Goal: Information Seeking & Learning: Learn about a topic

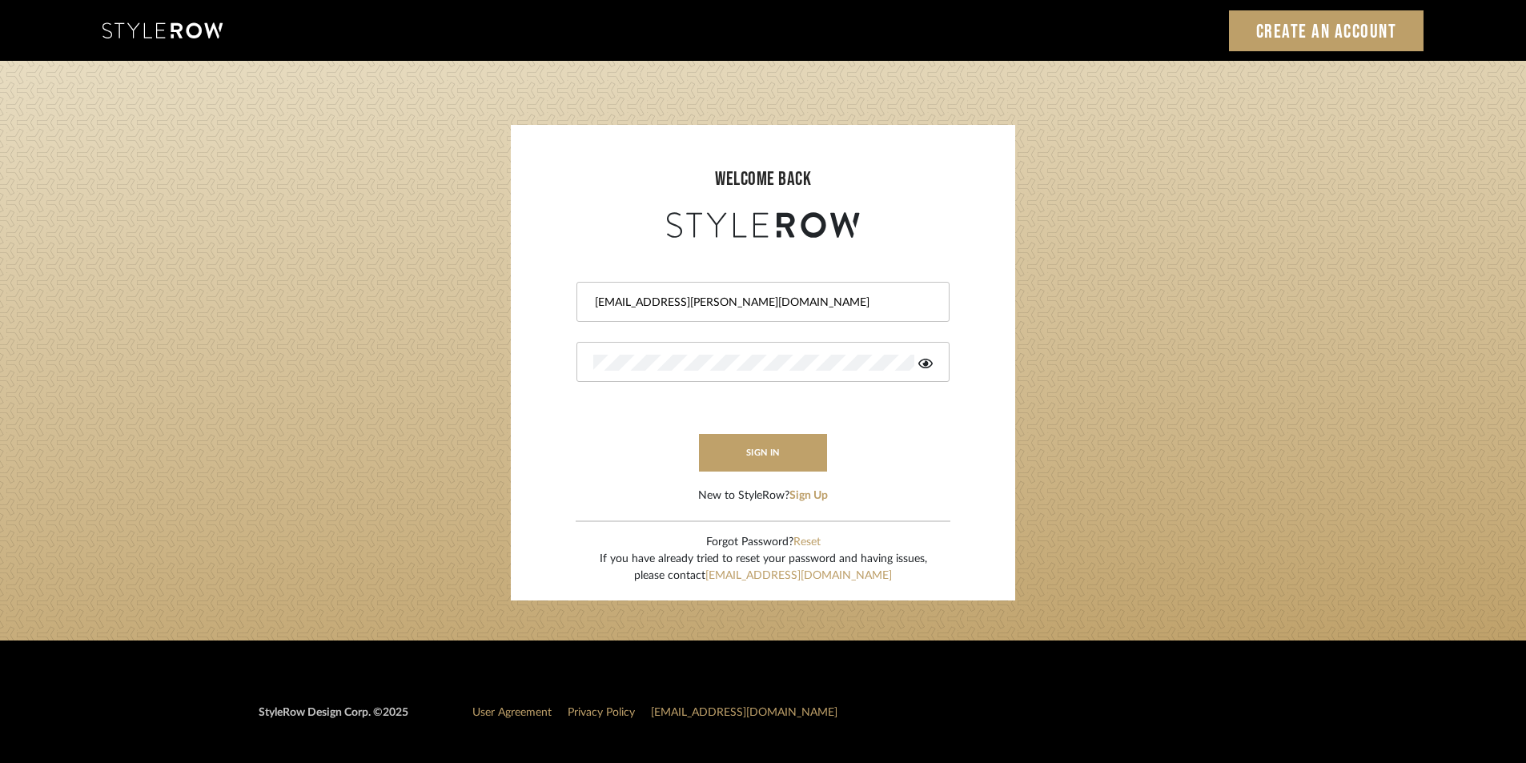
click at [762, 314] on div "Shagarey@mancini-design.com" at bounding box center [762, 302] width 373 height 40
click at [748, 296] on input "Shagarey@mancini-design.com" at bounding box center [760, 303] width 335 height 16
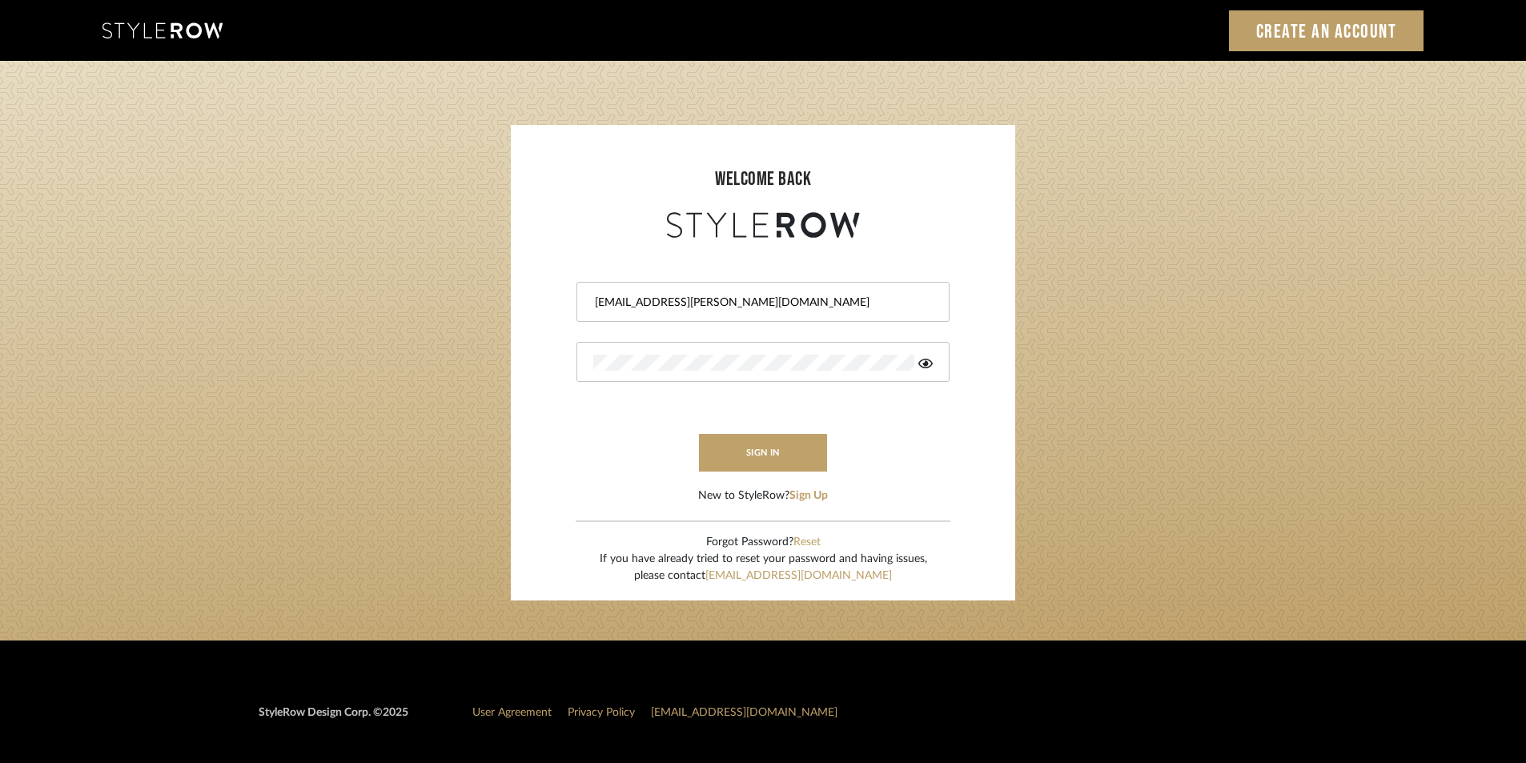
click at [748, 296] on input "Shagarey@mancini-design.com" at bounding box center [760, 303] width 335 height 16
paste input "tylerowprojects1"
type input "Stylerowprojects1@mancini-design.com"
click at [1142, 406] on login-page "welcome back Stylerowprojects1@mancini-design.com sign in New to StyleRow? Sign…" at bounding box center [763, 351] width 1526 height 580
click at [781, 449] on button "sign in" at bounding box center [763, 453] width 128 height 38
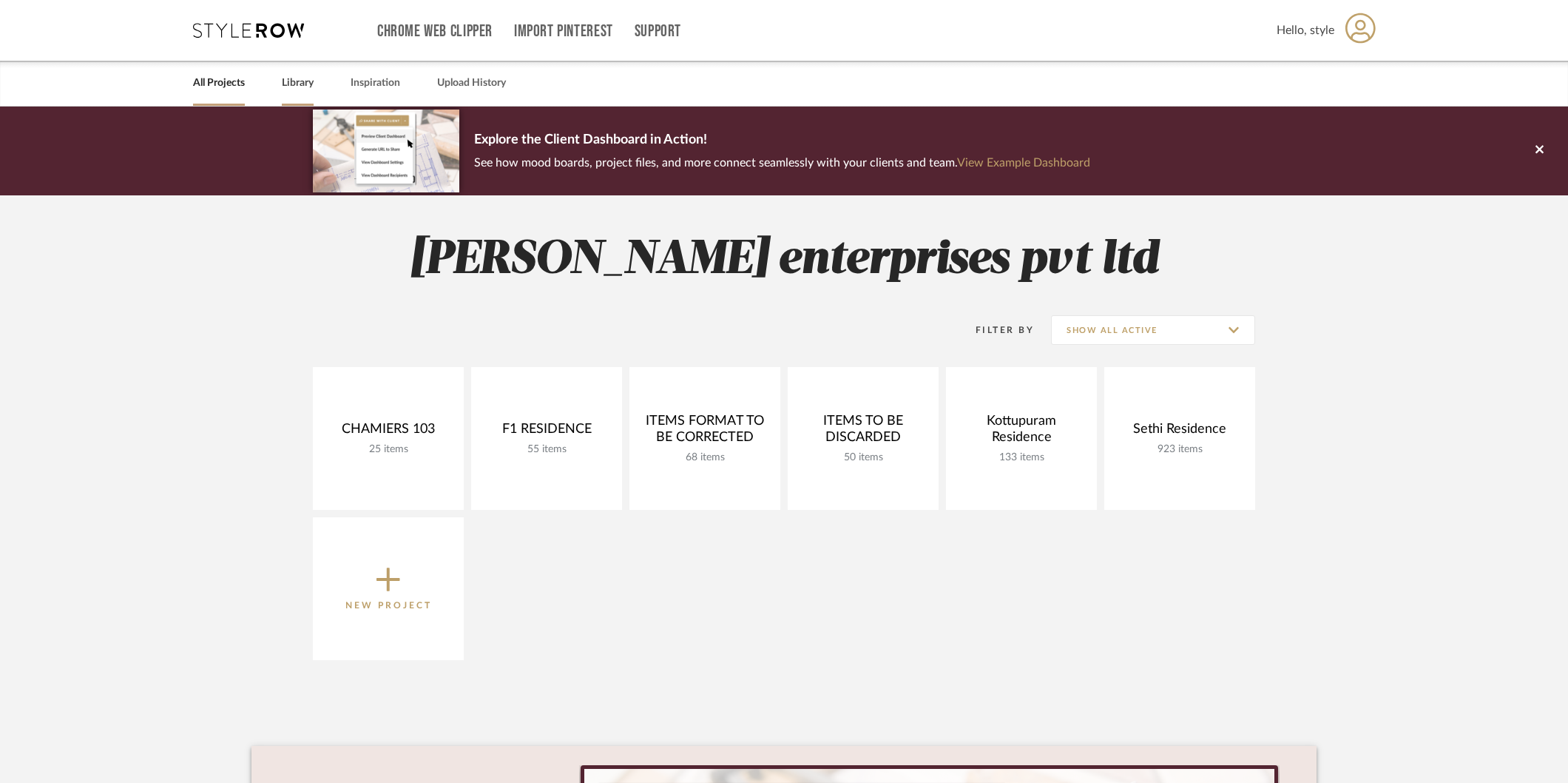
click at [284, 86] on link "Library" at bounding box center [298, 83] width 31 height 20
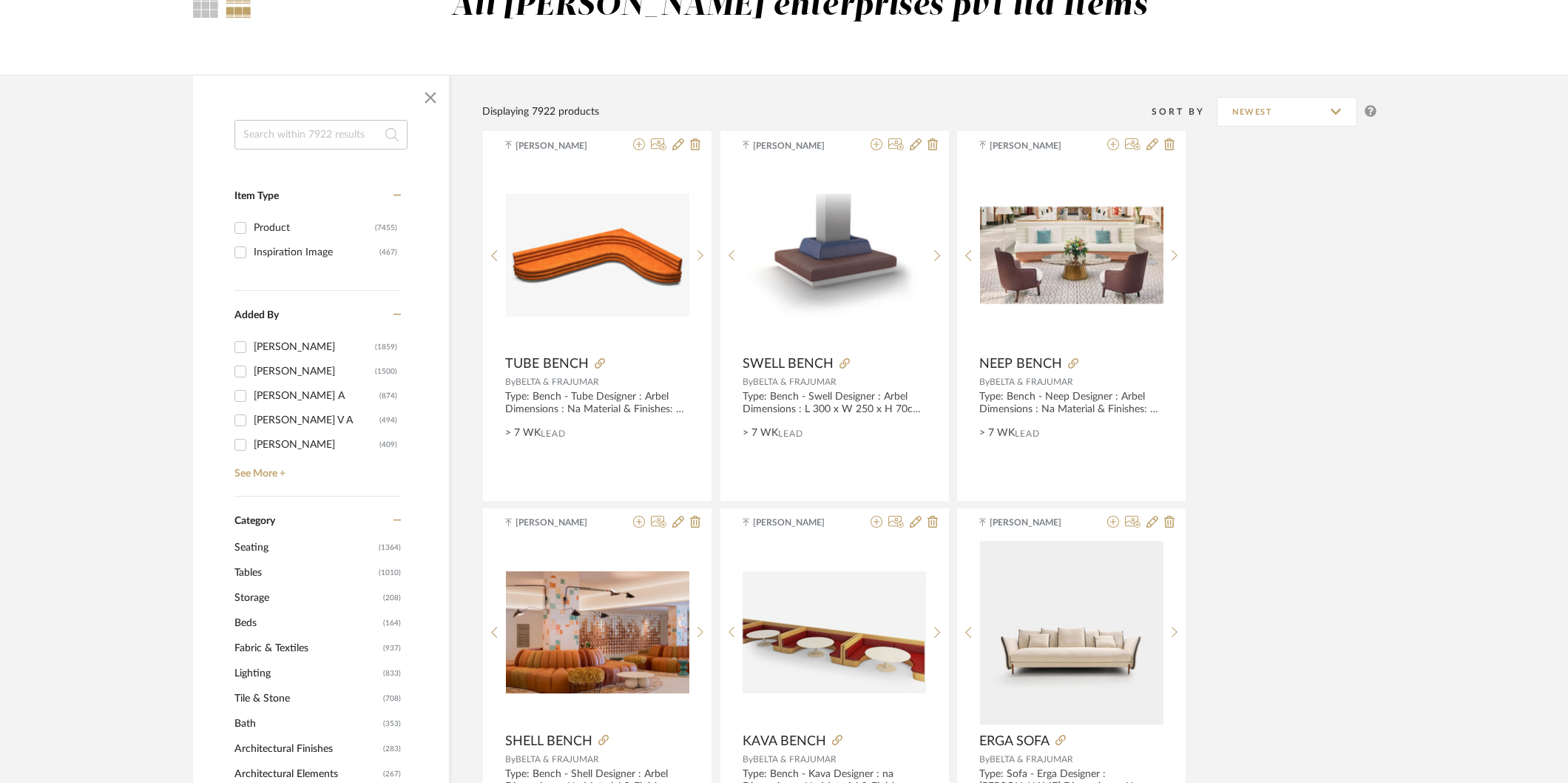
scroll to position [165, 0]
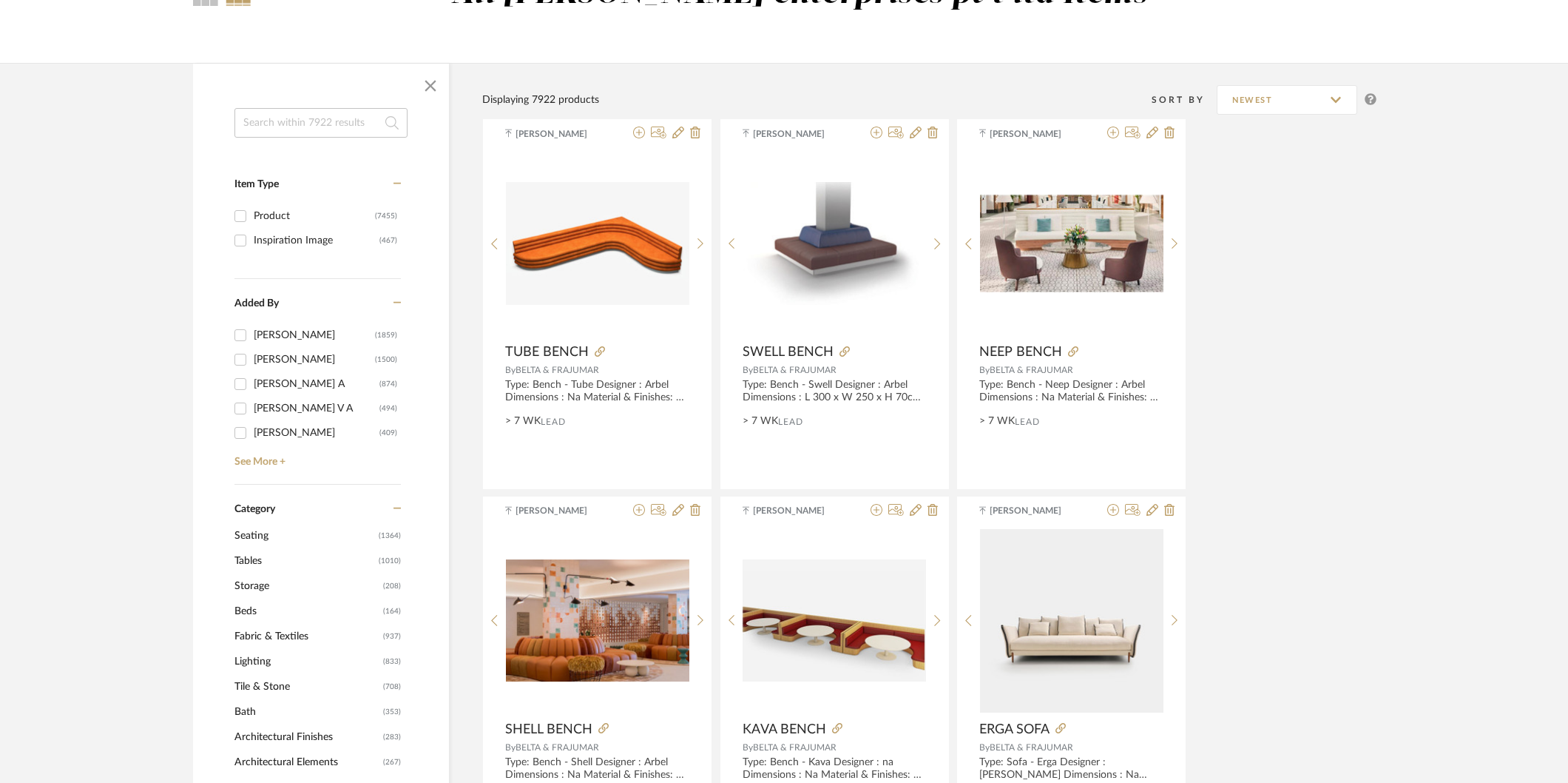
click at [276, 532] on span "Seating" at bounding box center [305, 535] width 140 height 25
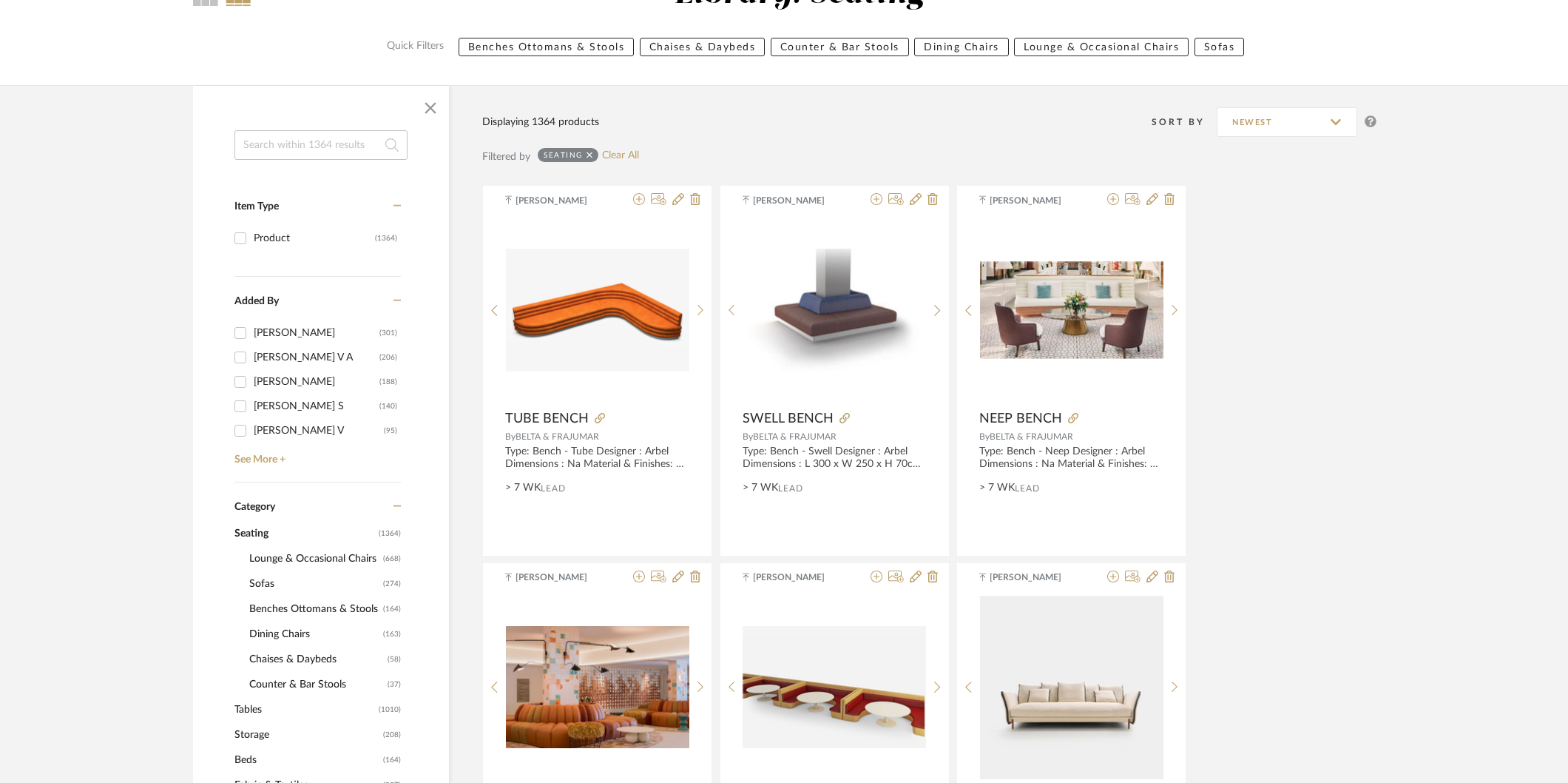
click at [284, 583] on span "Sofas" at bounding box center [314, 583] width 130 height 25
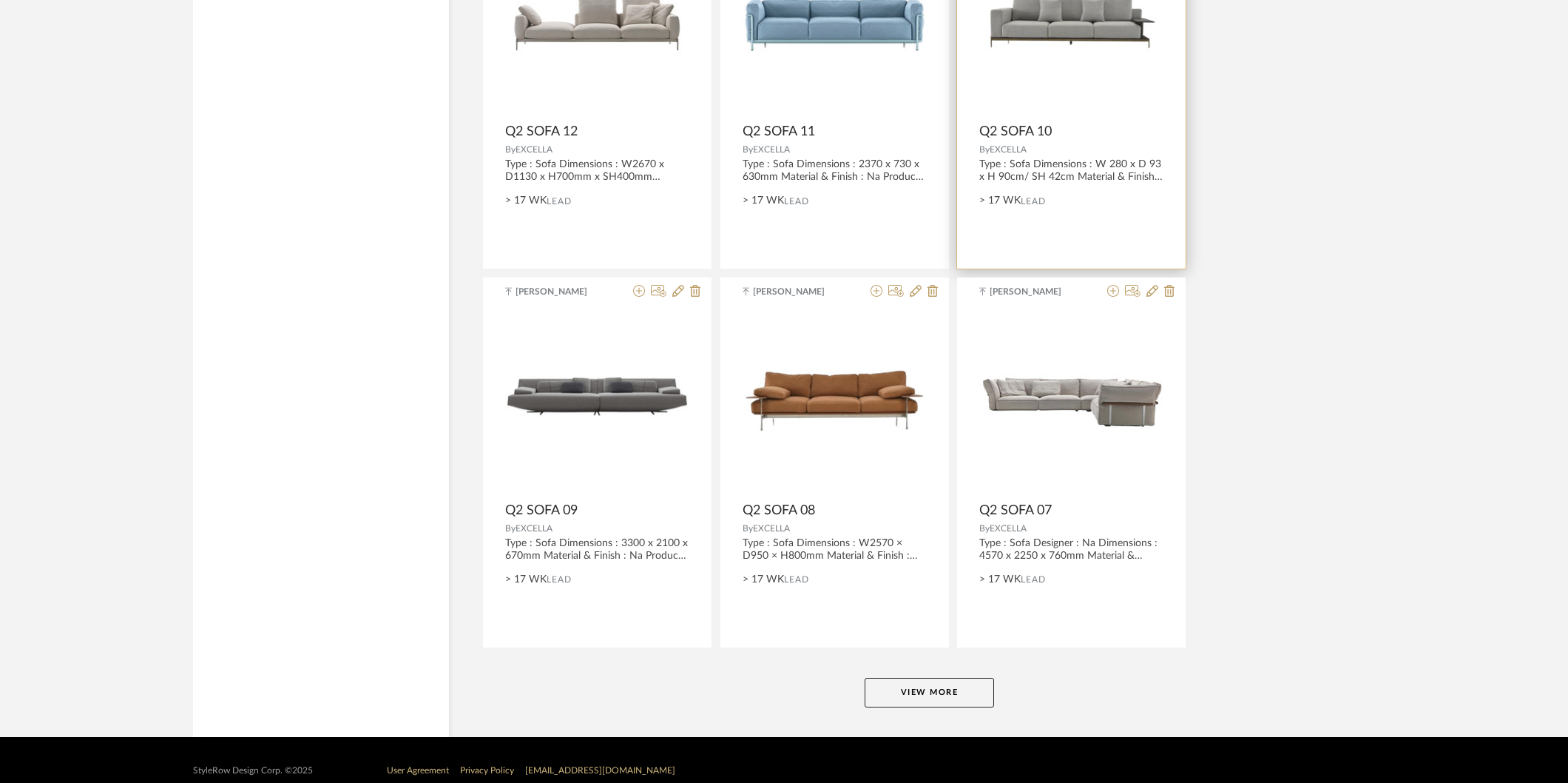
scroll to position [4258, 0]
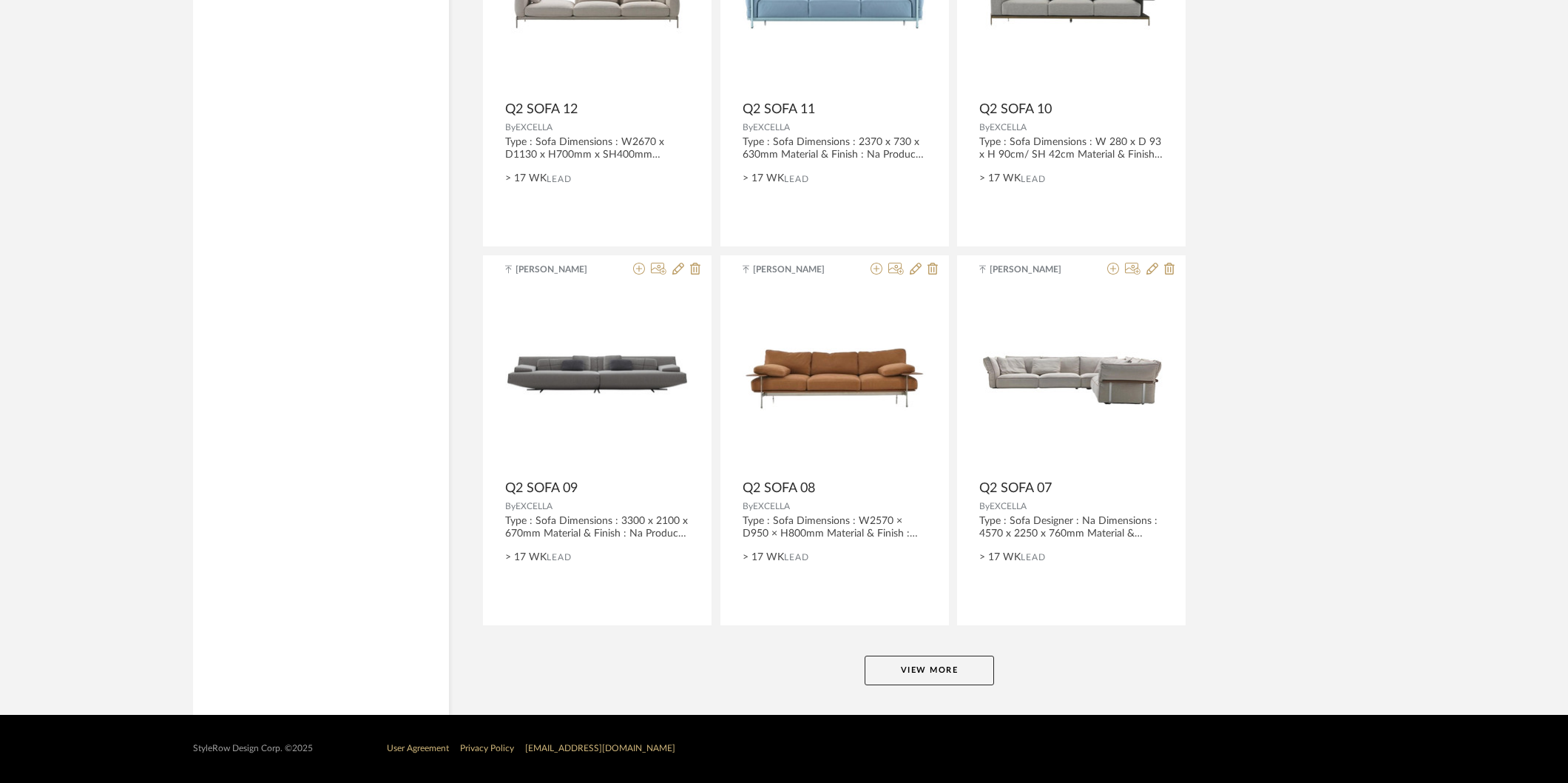
click at [951, 670] on button "View More" at bounding box center [930, 670] width 129 height 30
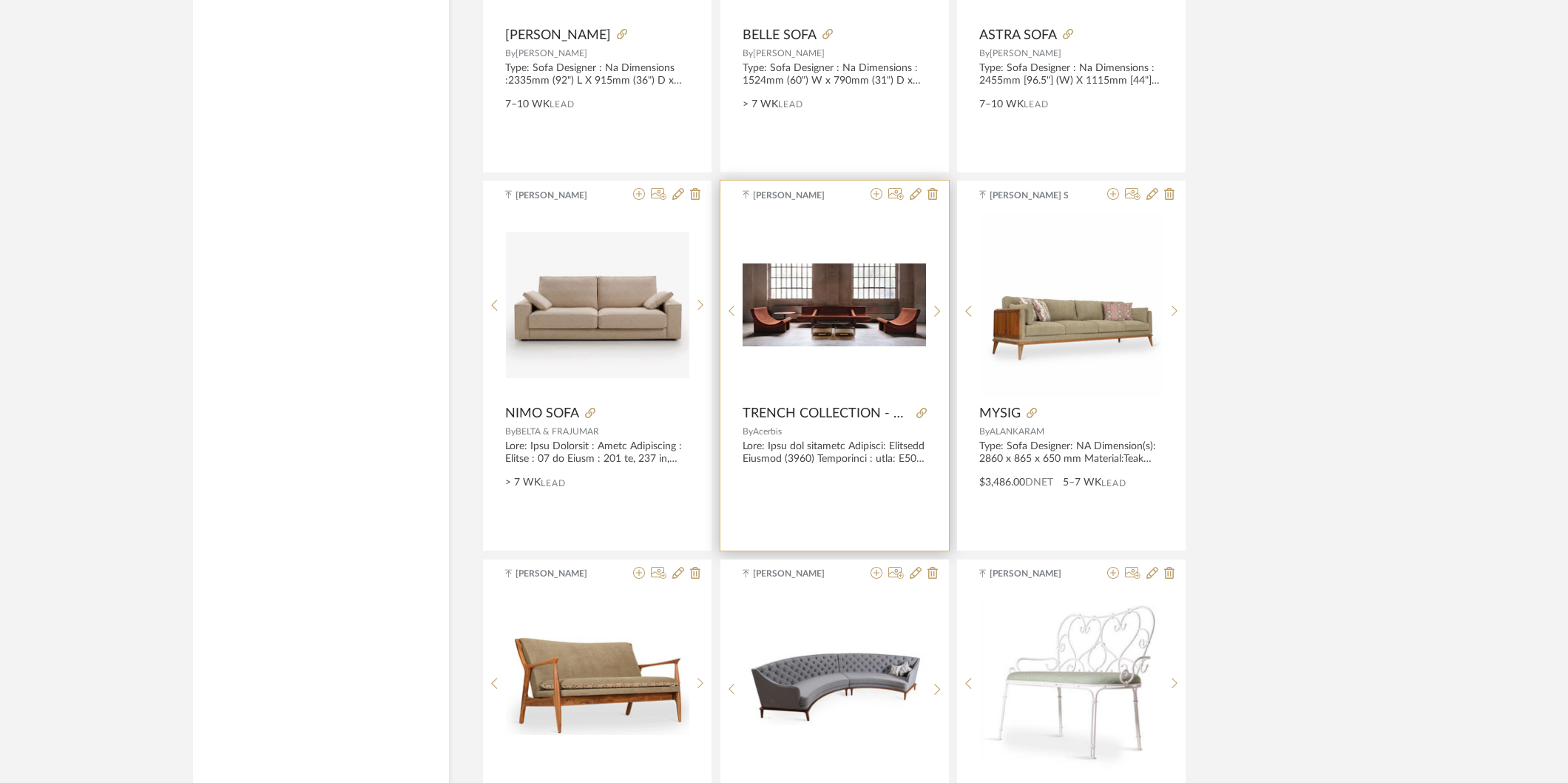
scroll to position [6971, 0]
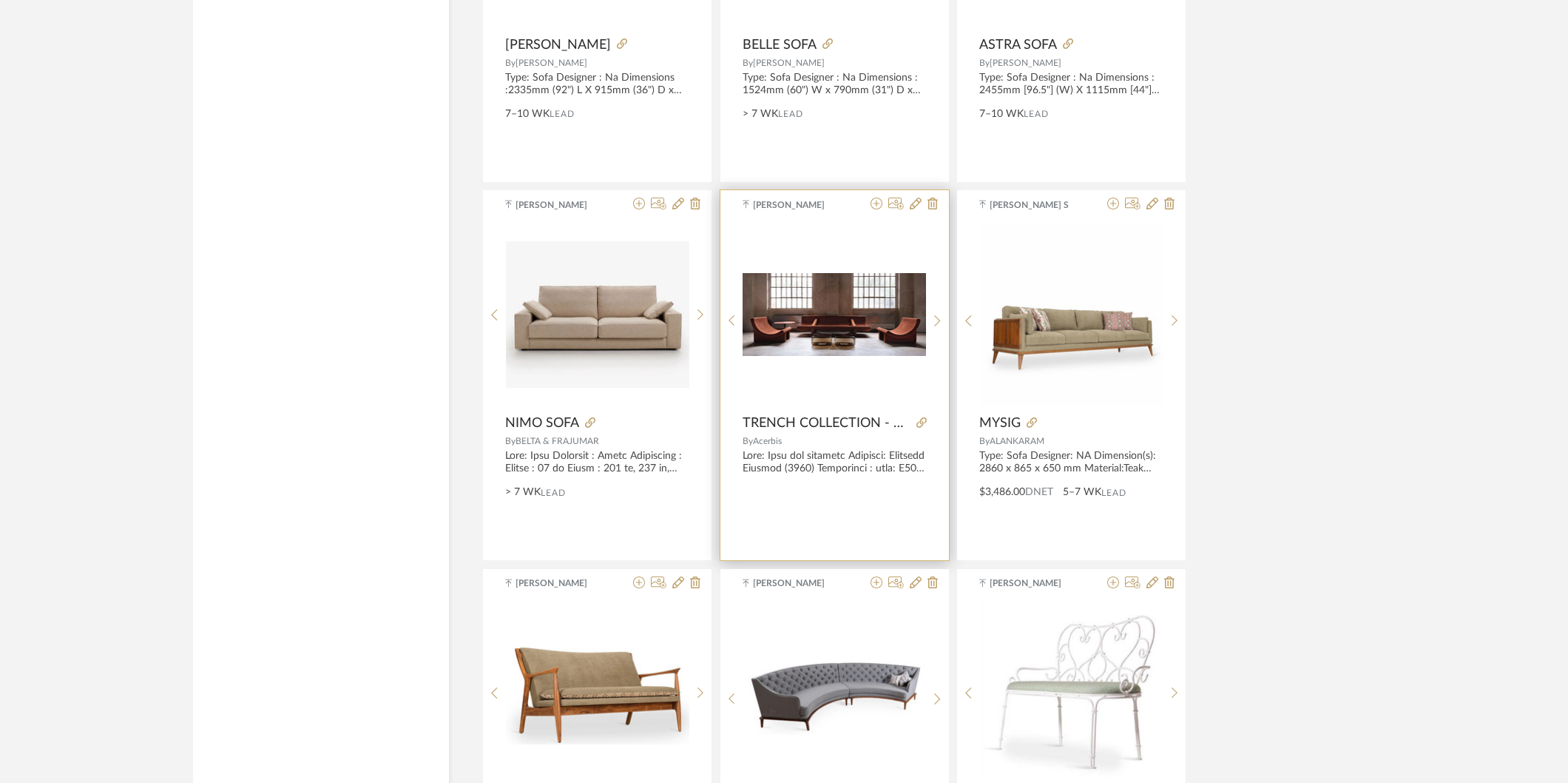
click at [839, 296] on img "0" at bounding box center [834, 313] width 184 height 82
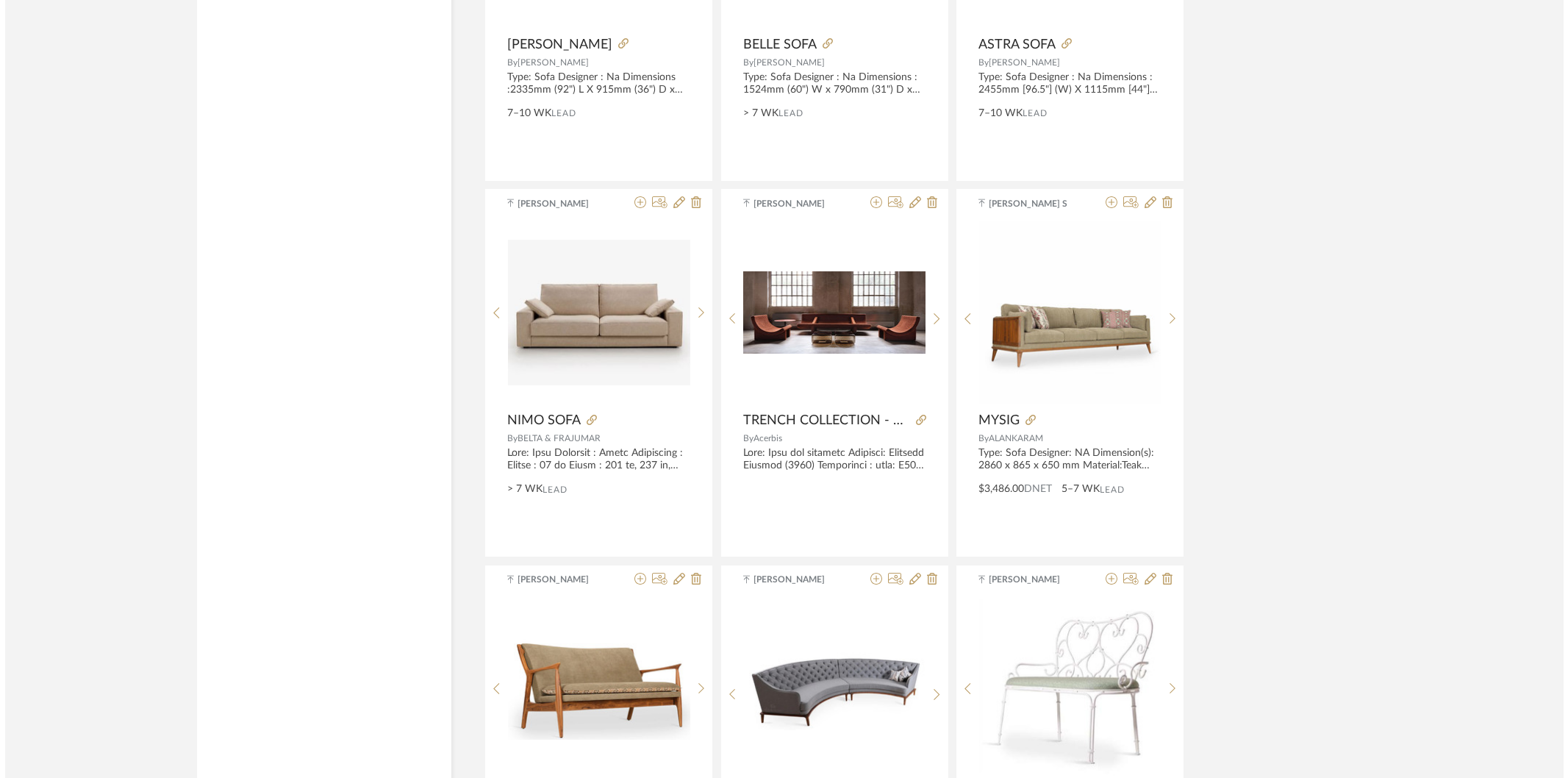
scroll to position [0, 0]
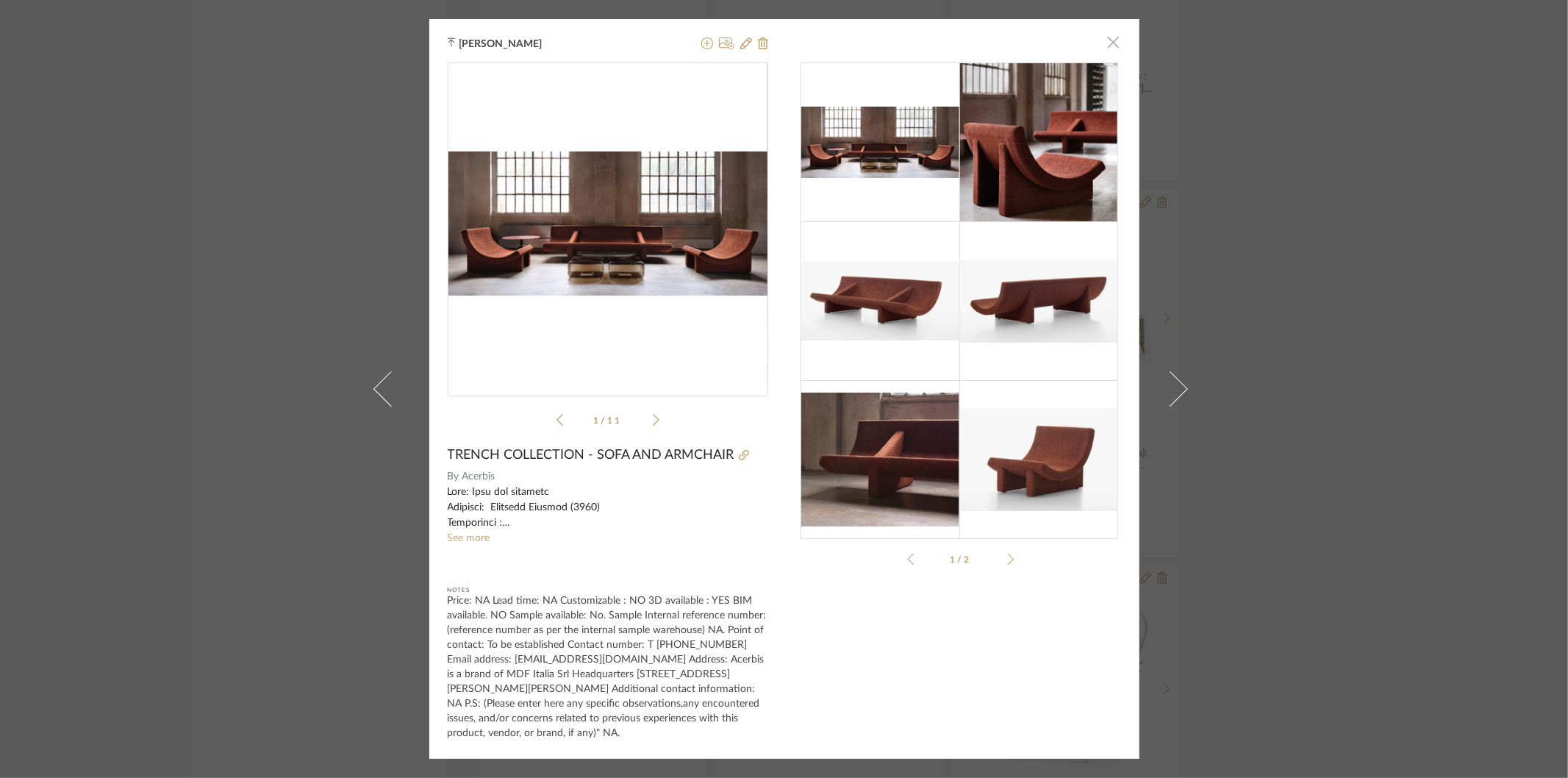
click at [1106, 57] on span "button" at bounding box center [1114, 42] width 29 height 29
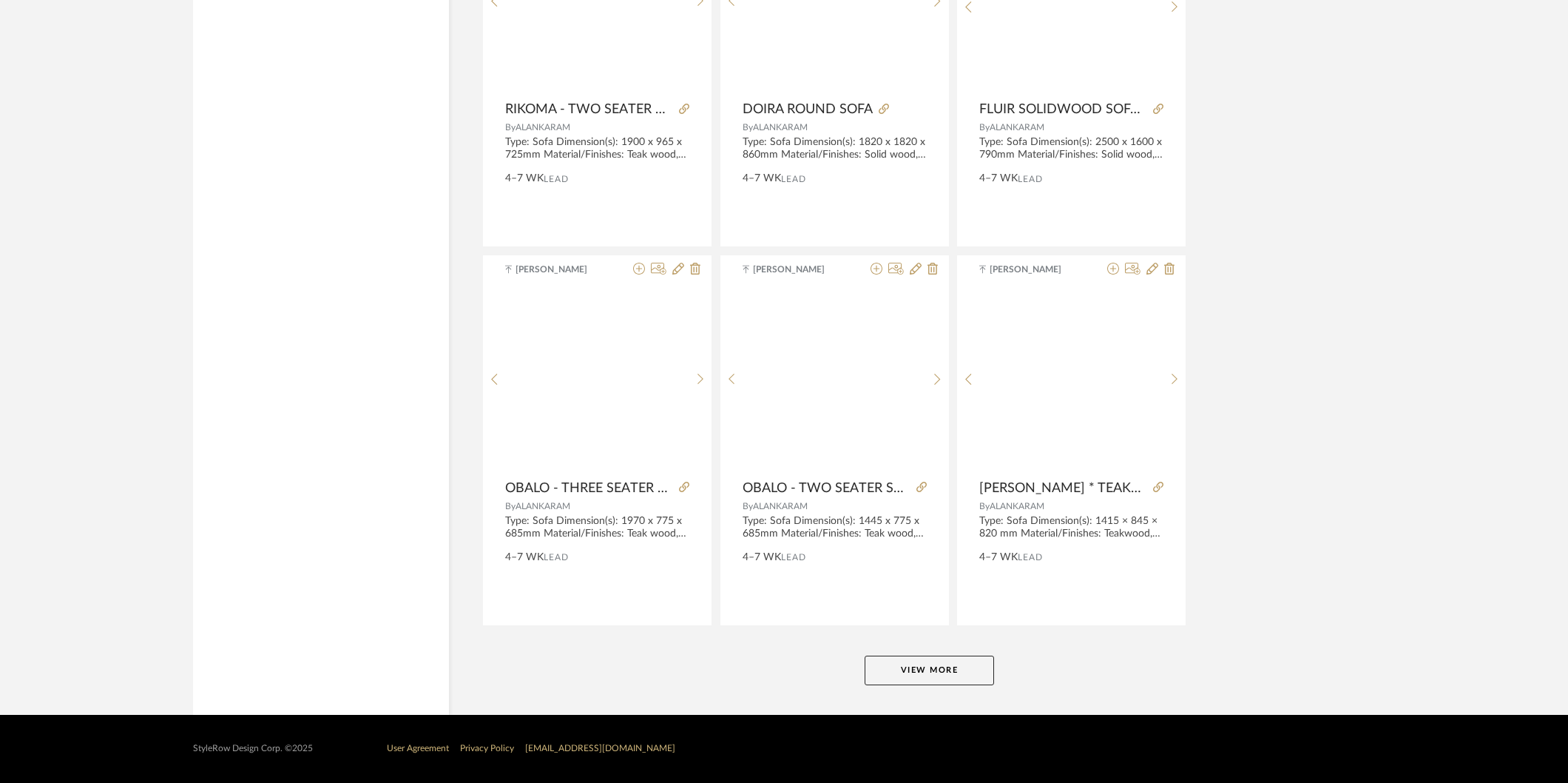
scroll to position [8802, 0]
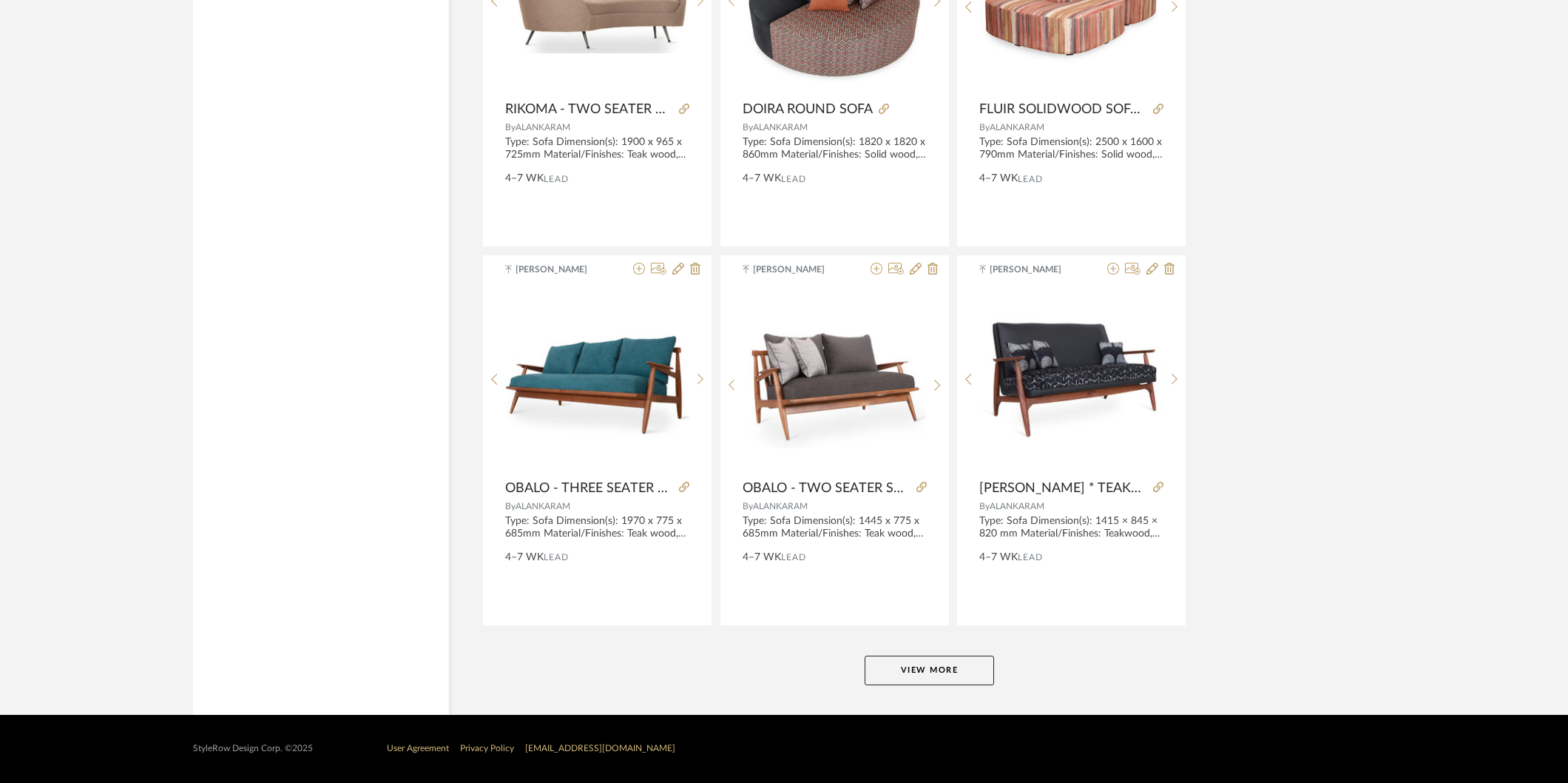
click at [933, 663] on button "View More" at bounding box center [930, 670] width 129 height 30
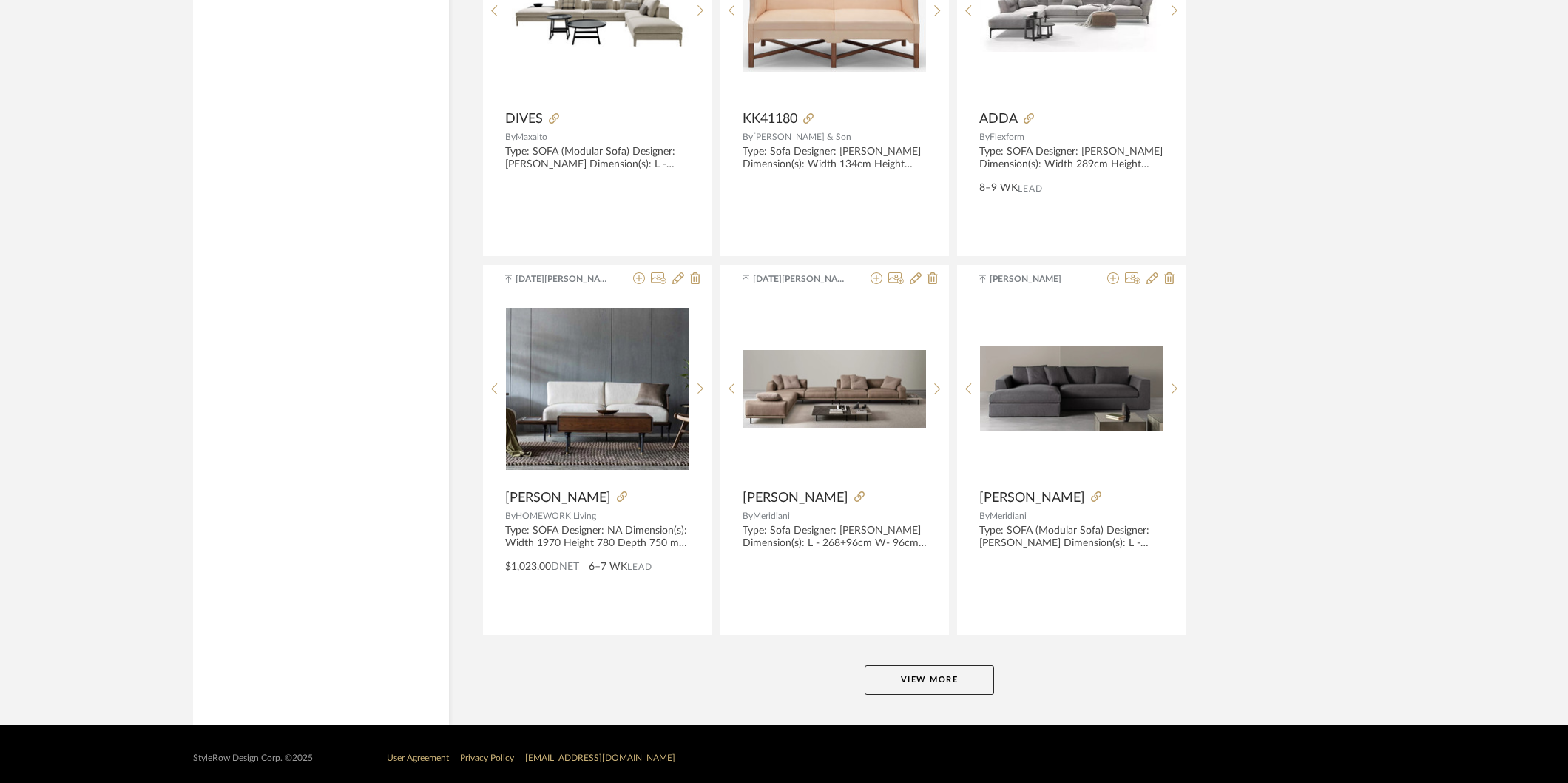
scroll to position [13346, 0]
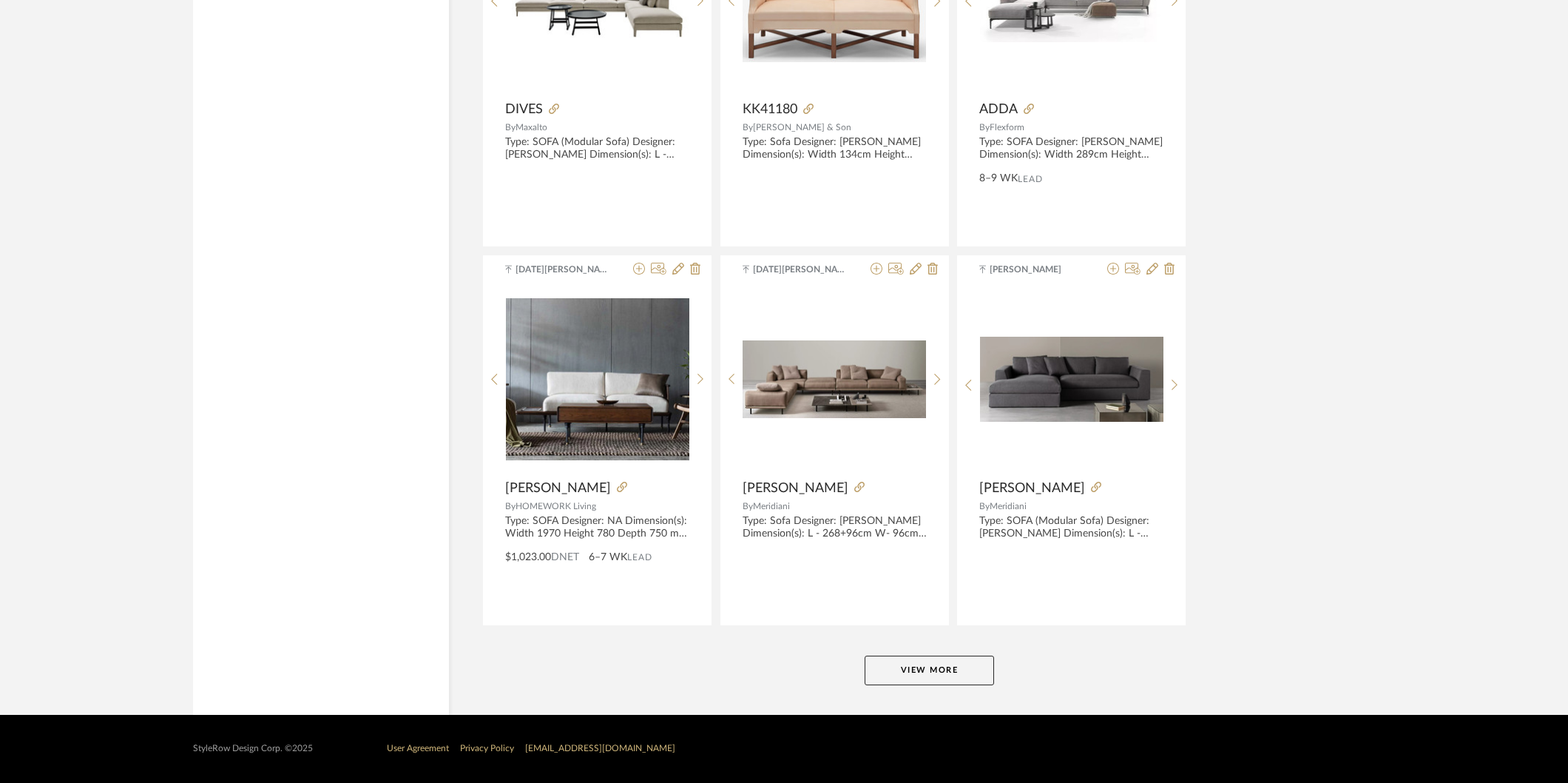
click at [945, 669] on button "View More" at bounding box center [930, 670] width 129 height 30
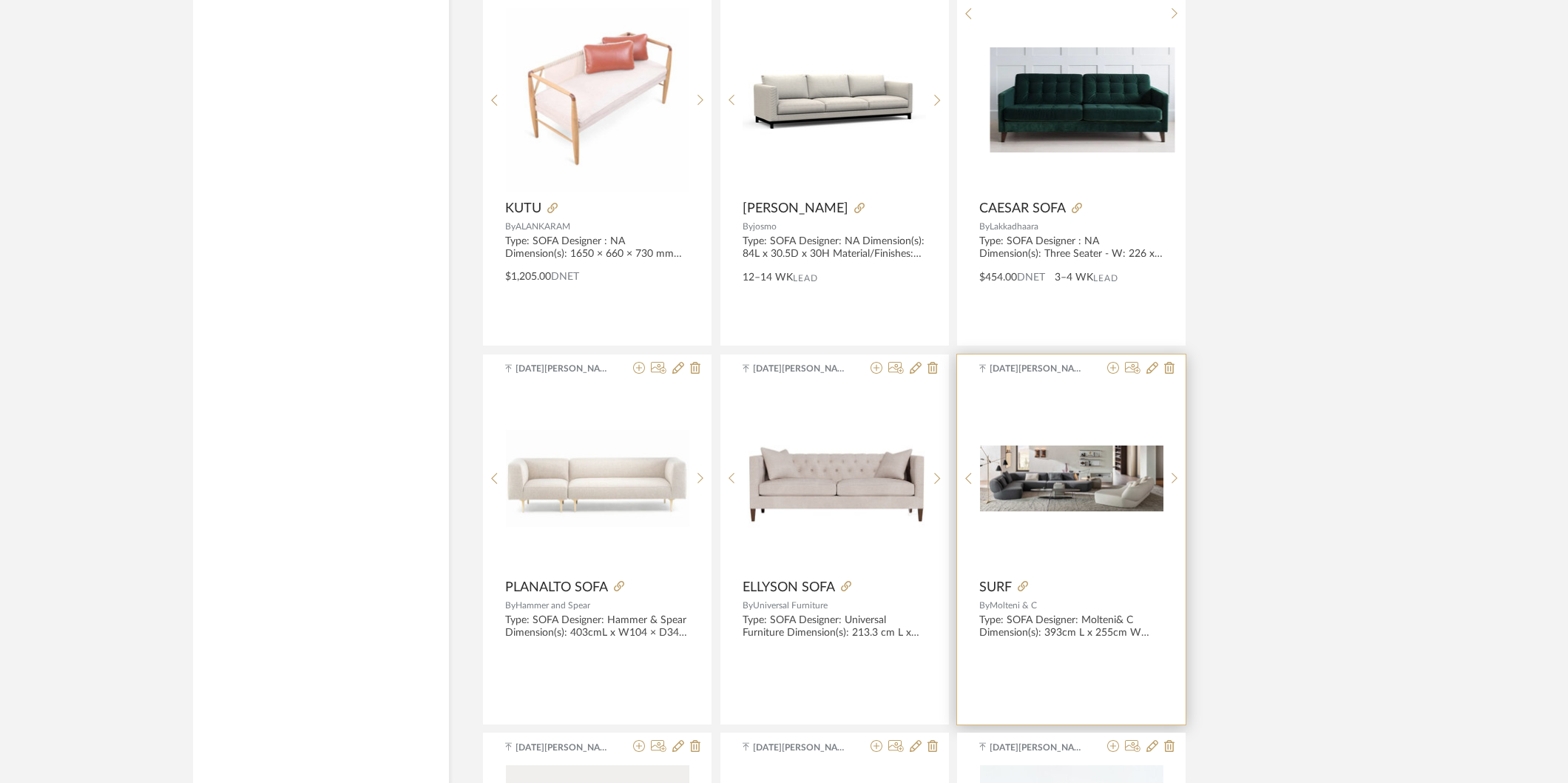
scroll to position [15648, 0]
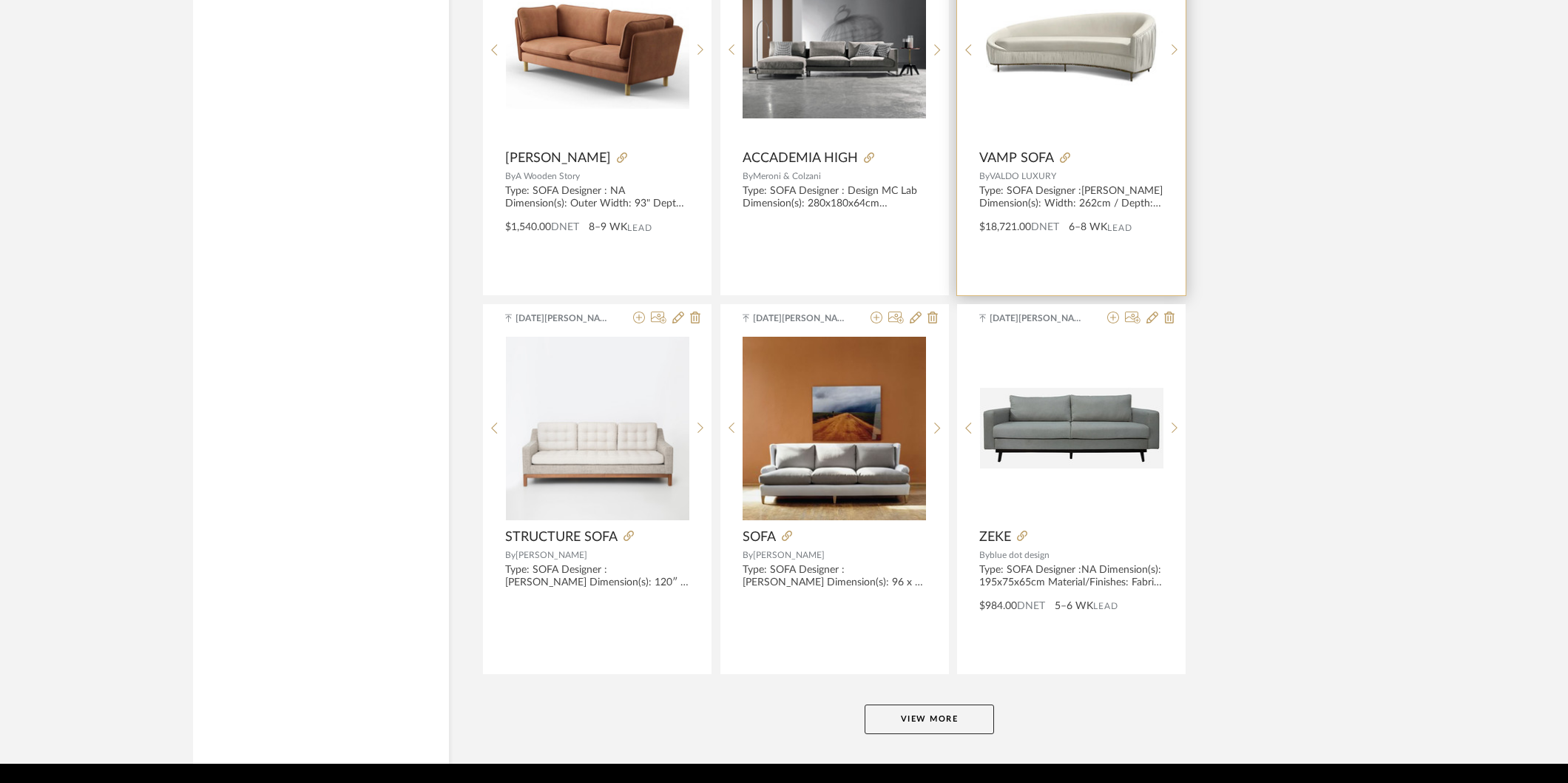
scroll to position [17890, 0]
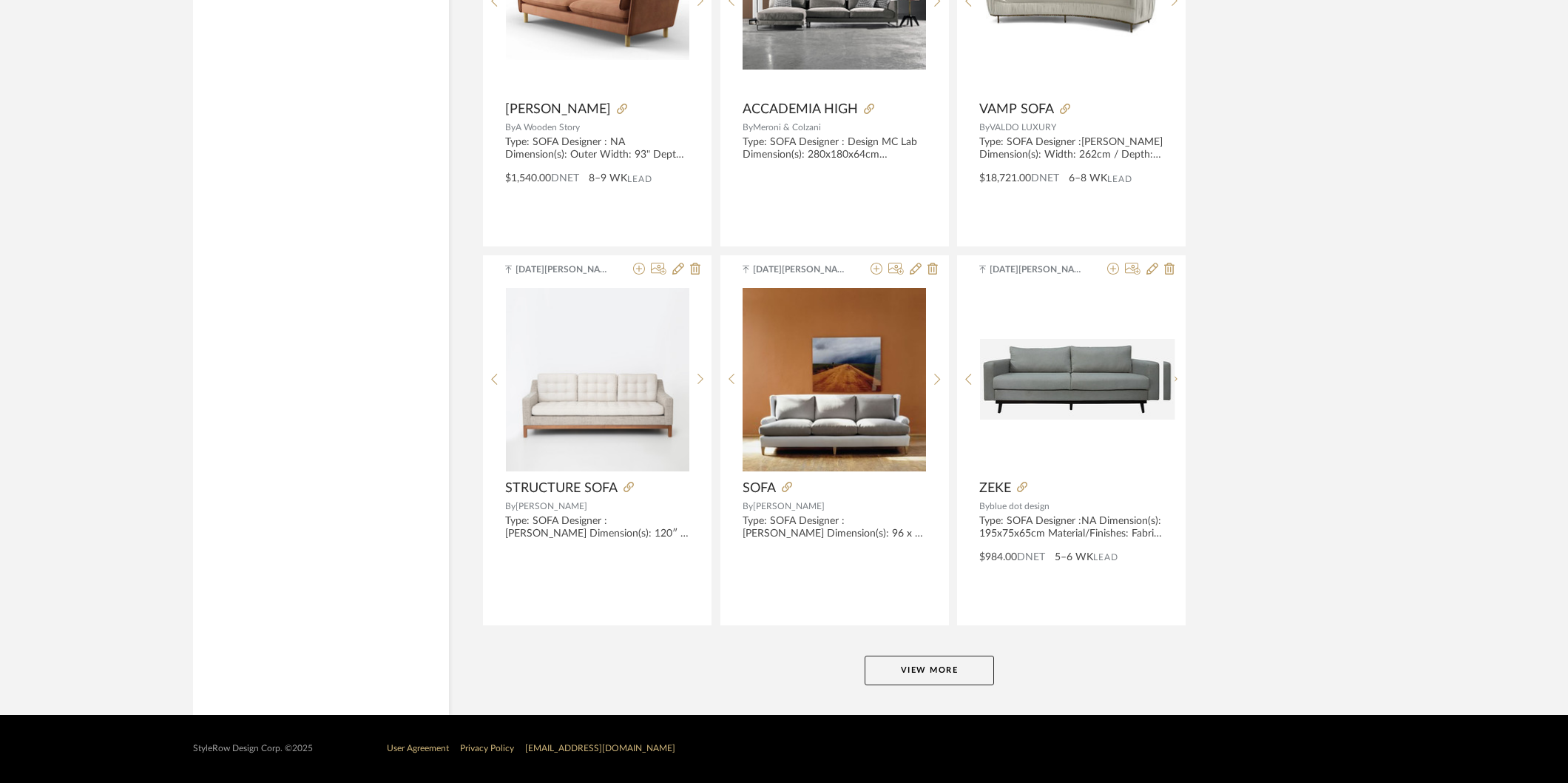
click at [943, 676] on button "View More" at bounding box center [930, 670] width 129 height 30
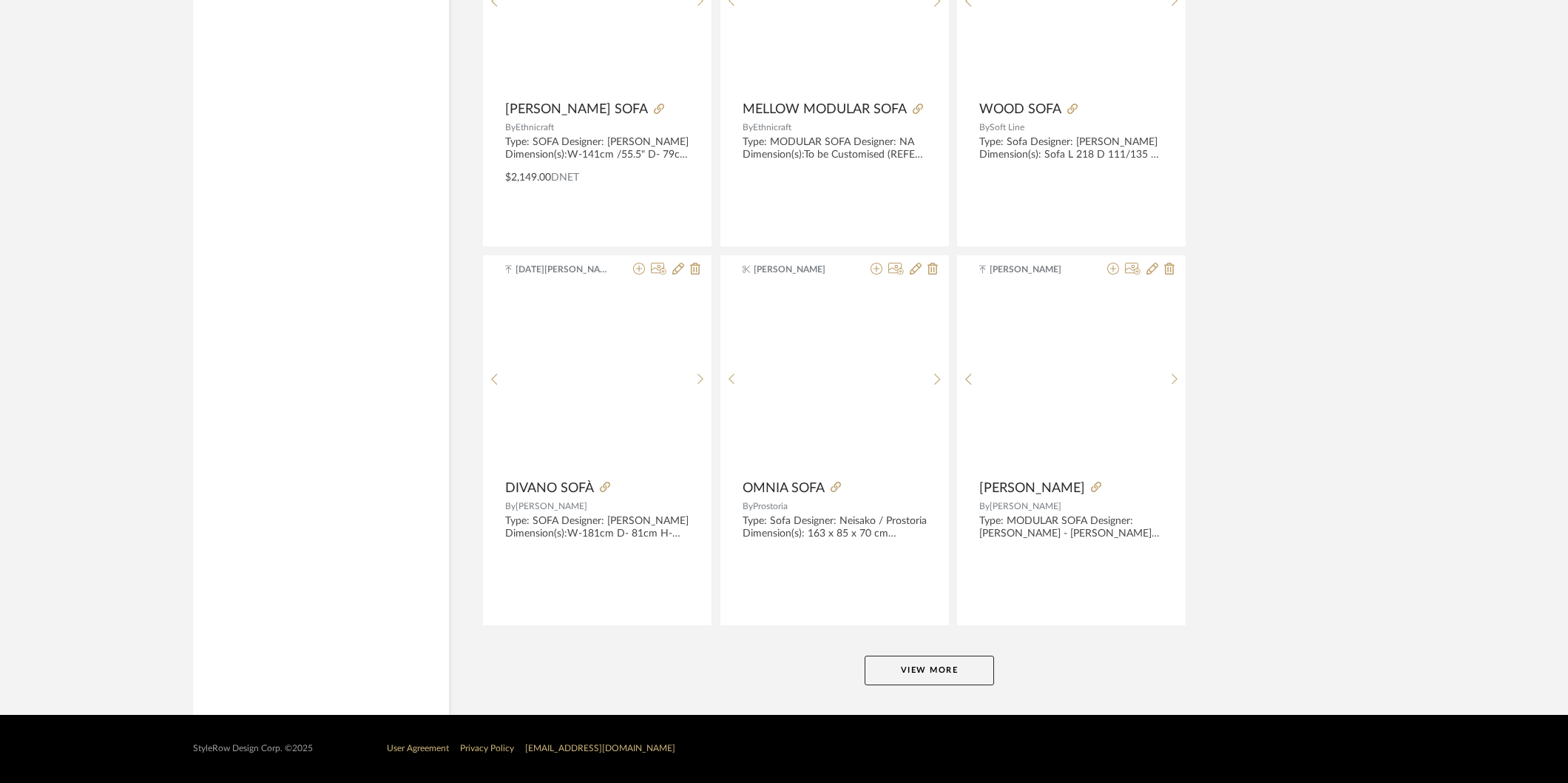
scroll to position [22434, 0]
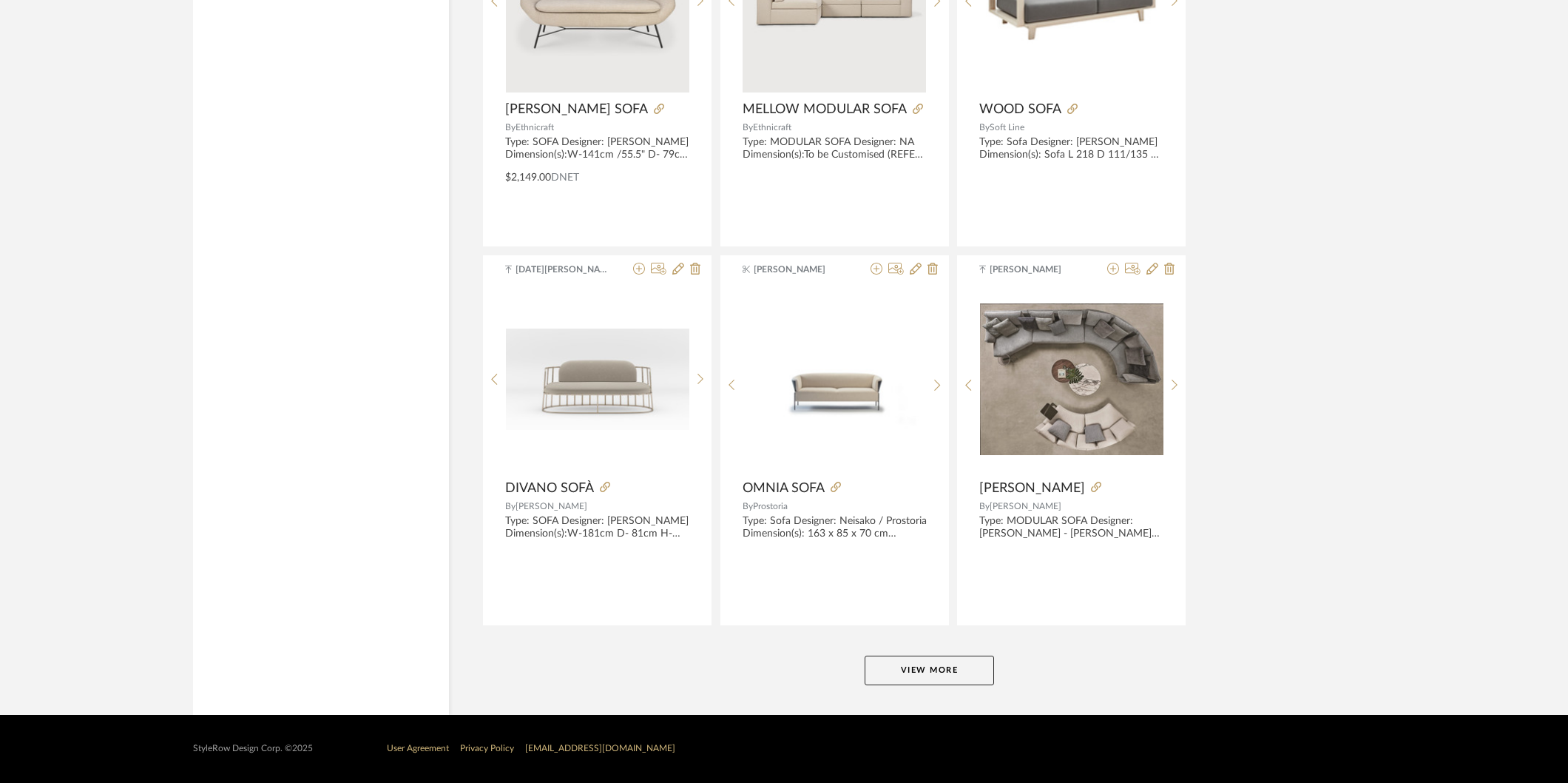
click at [937, 684] on button "View More" at bounding box center [930, 670] width 129 height 30
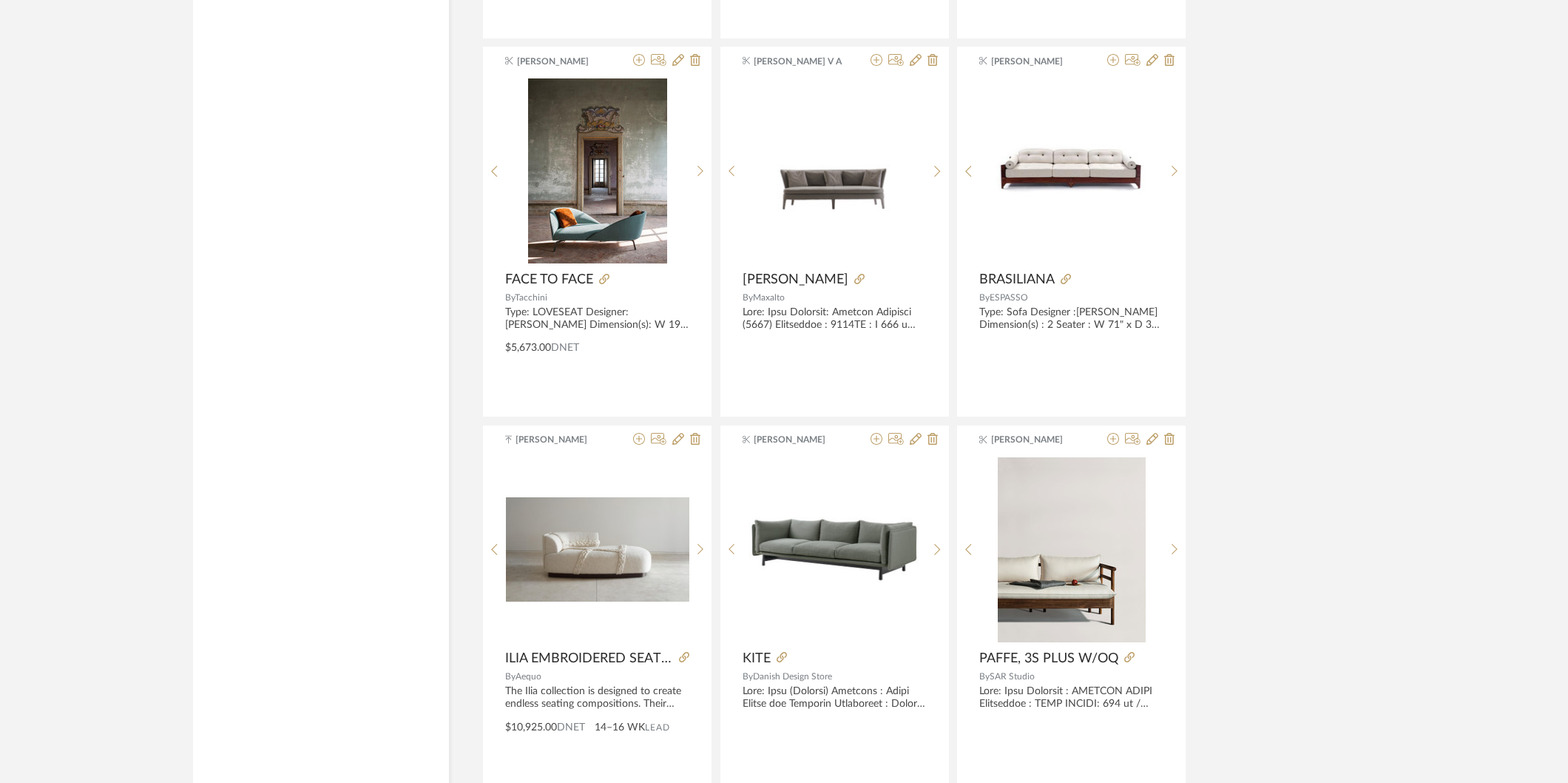
scroll to position [26979, 0]
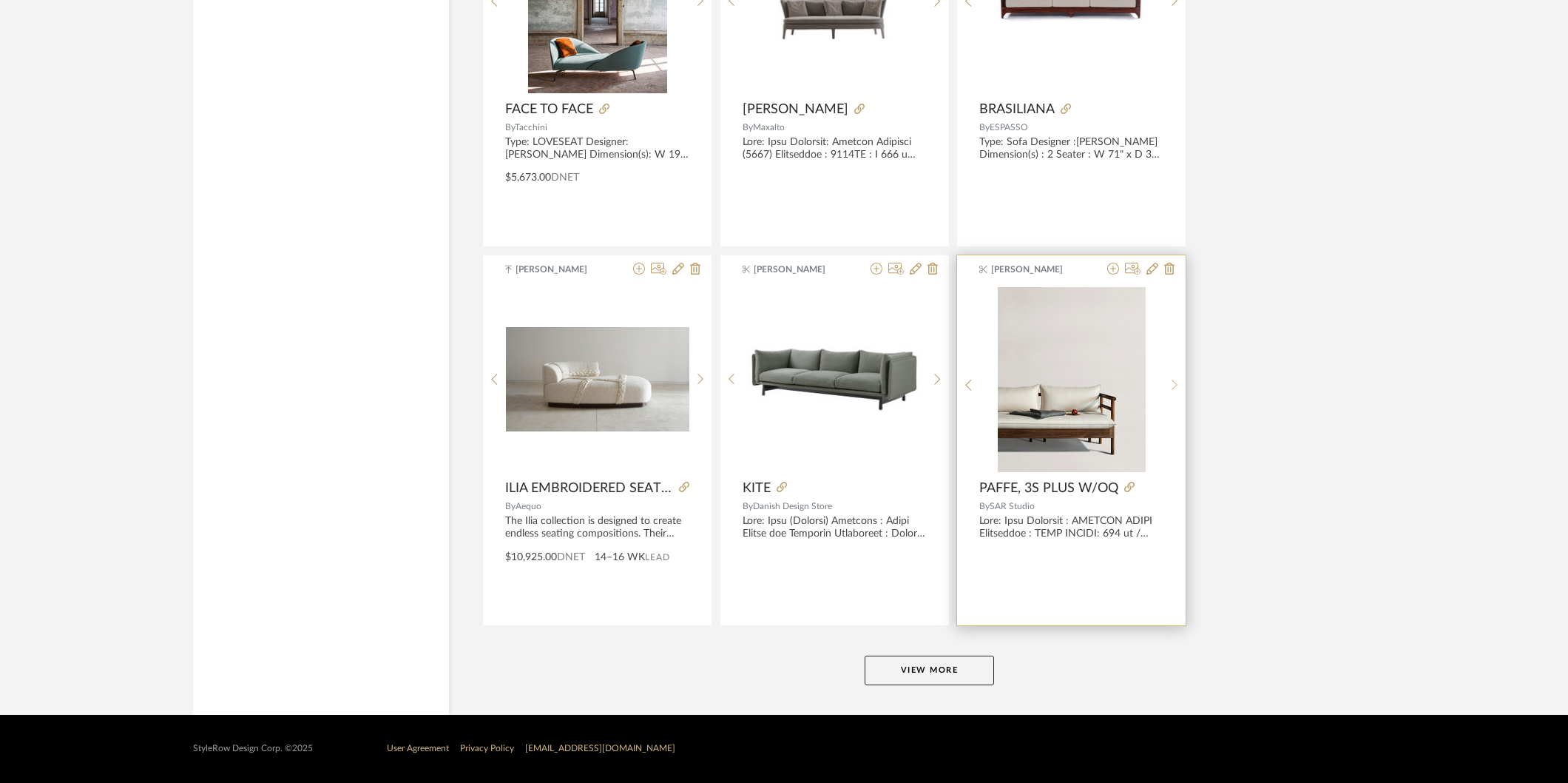
click at [1170, 380] on sr-next-btn at bounding box center [1174, 385] width 23 height 13
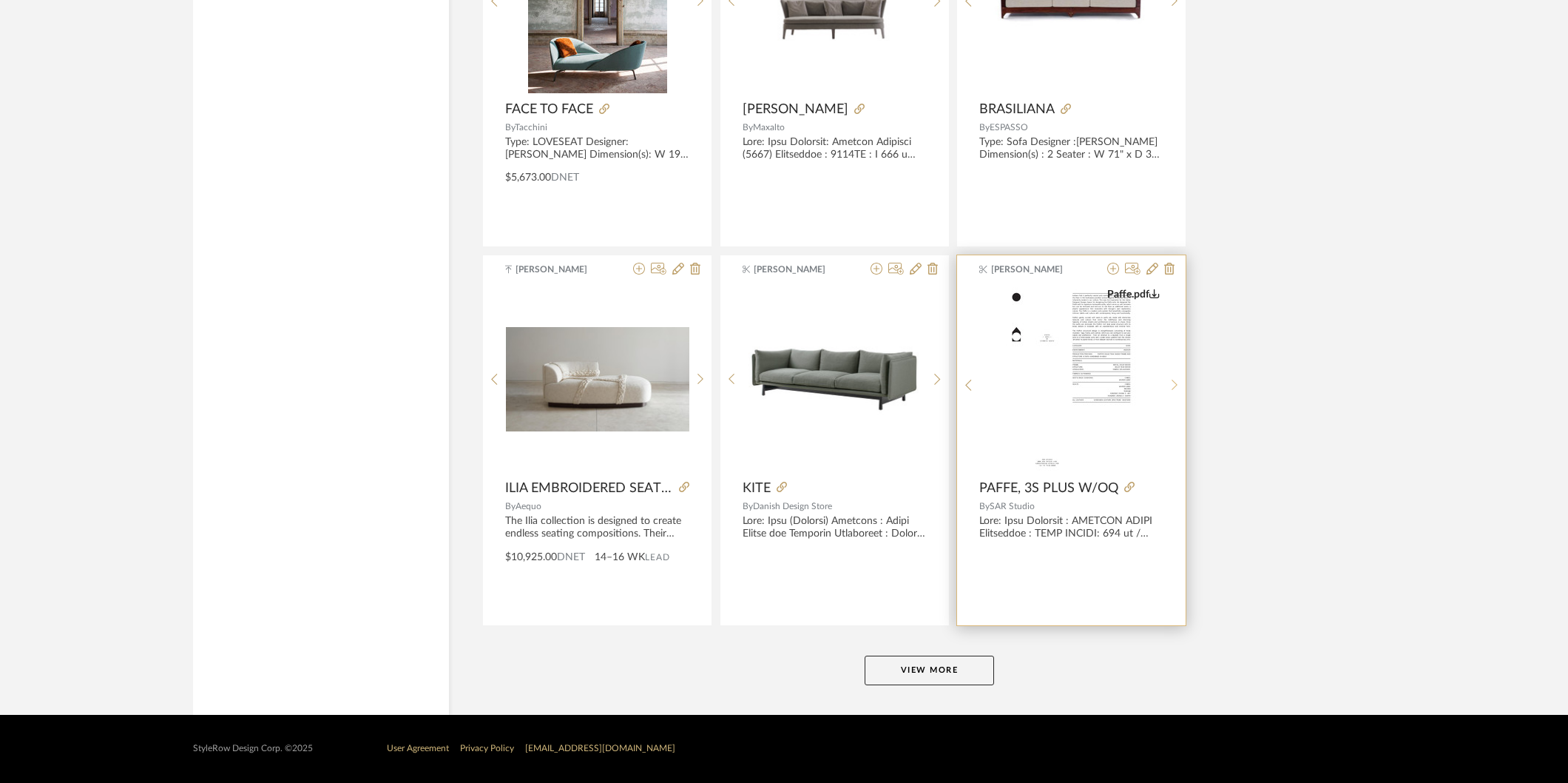
click at [1170, 380] on sr-next-btn at bounding box center [1174, 385] width 23 height 13
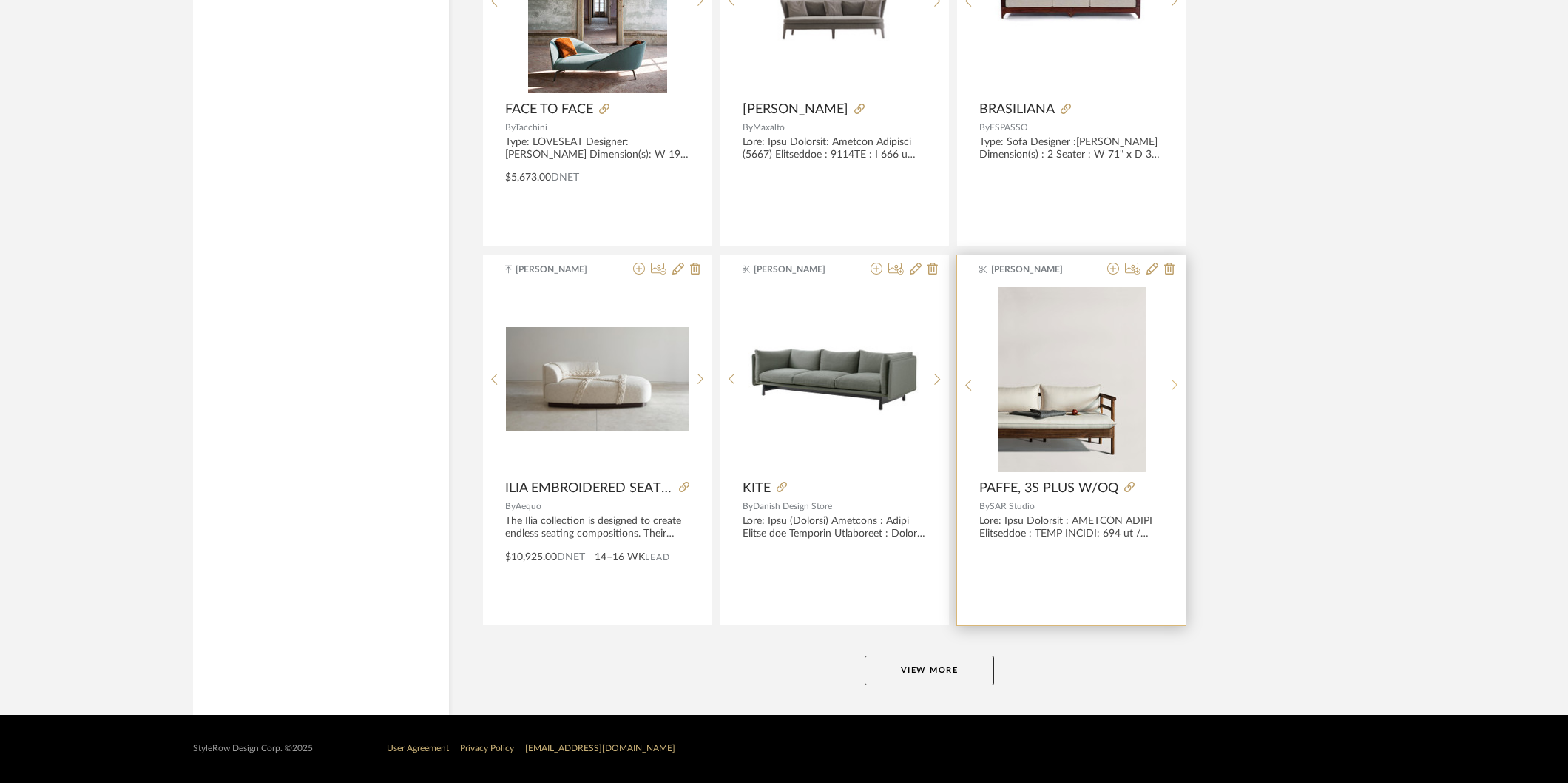
click at [1170, 380] on sr-next-btn at bounding box center [1174, 385] width 23 height 13
